Goal: Information Seeking & Learning: Check status

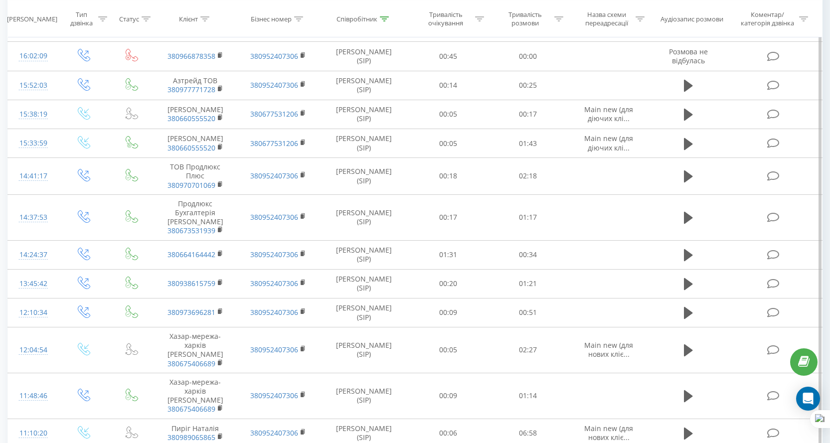
scroll to position [848, 0]
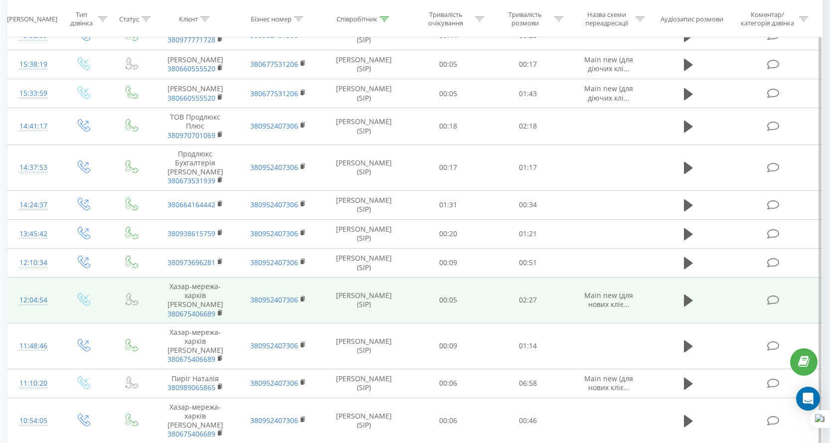
click at [217, 319] on span "380675406689" at bounding box center [195, 314] width 63 height 9
click at [219, 316] on rect at bounding box center [219, 313] width 3 height 4
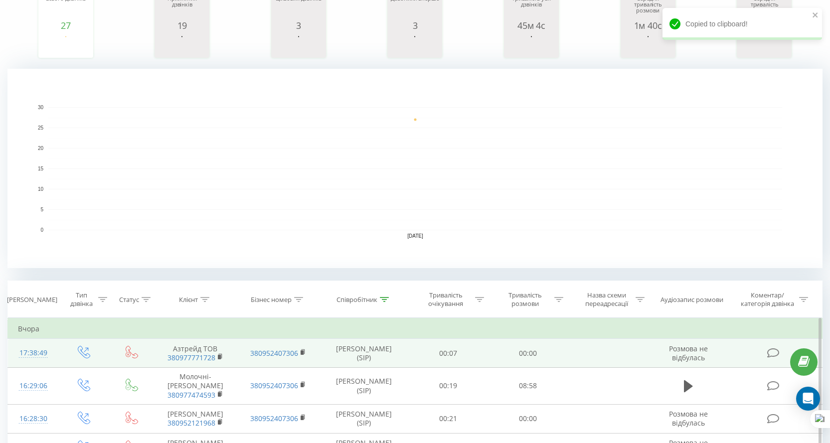
scroll to position [0, 0]
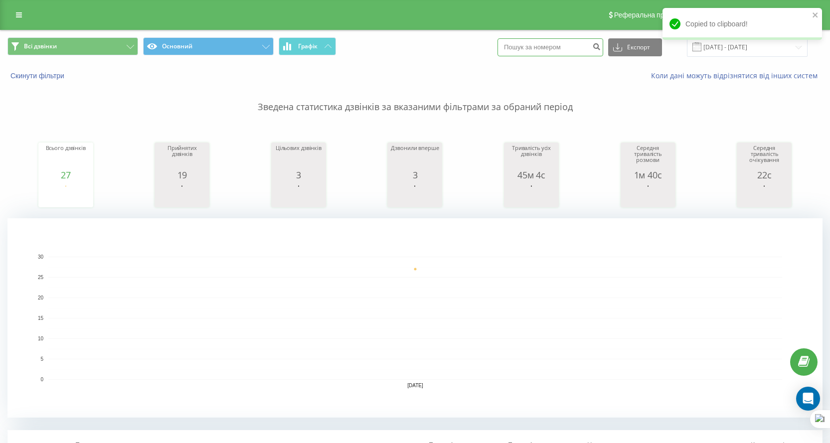
click at [532, 47] on input at bounding box center [551, 47] width 106 height 18
paste input "380683296381"
type input "380683296381"
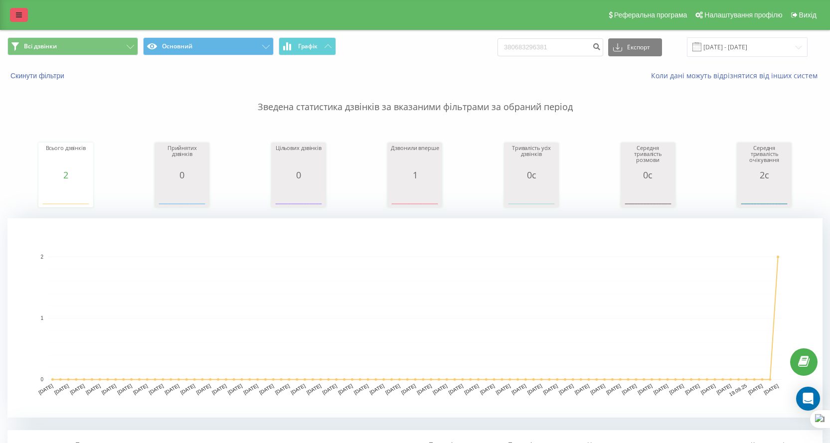
click at [21, 15] on icon at bounding box center [19, 14] width 6 height 7
